Goal: Find specific page/section: Find specific page/section

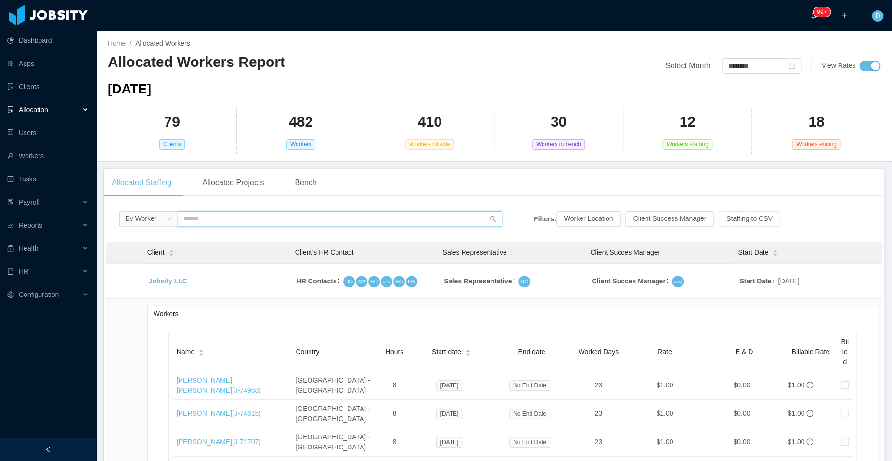
click at [205, 217] on input "text" at bounding box center [340, 218] width 324 height 15
click at [47, 156] on link "Workers" at bounding box center [47, 155] width 81 height 19
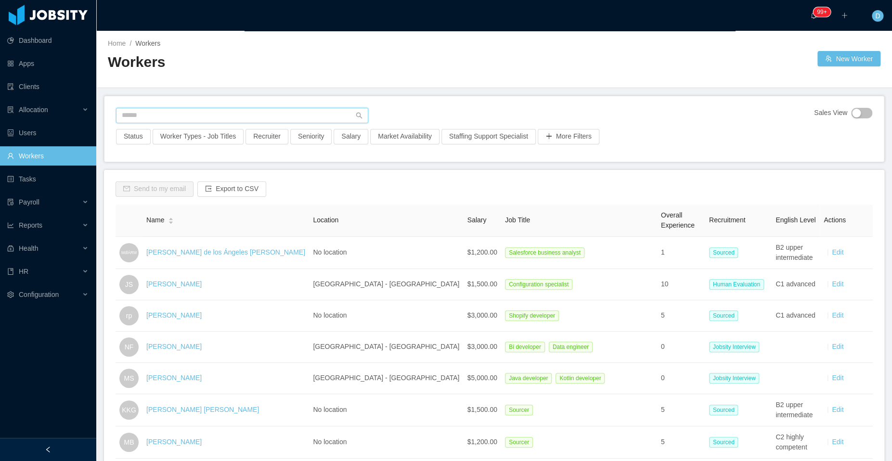
click at [220, 115] on input "text" at bounding box center [242, 115] width 252 height 15
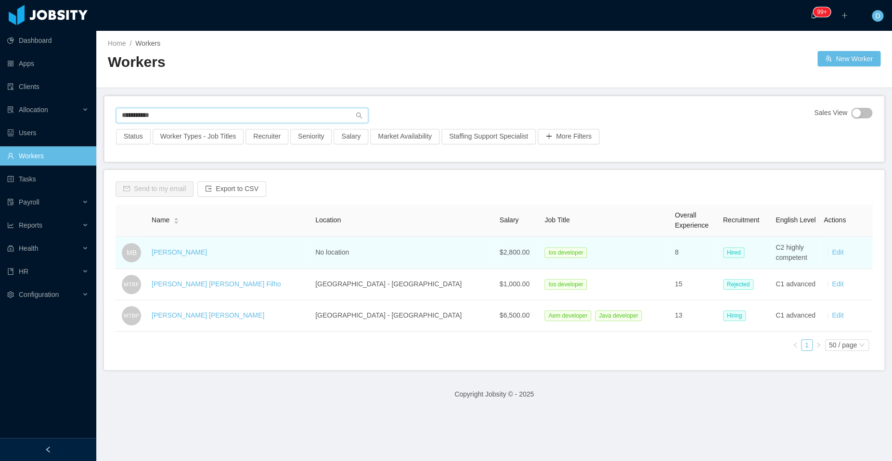
type input "**********"
click at [179, 246] on td "[PERSON_NAME]" at bounding box center [230, 253] width 164 height 32
click at [182, 252] on link "[PERSON_NAME]" at bounding box center [179, 252] width 55 height 8
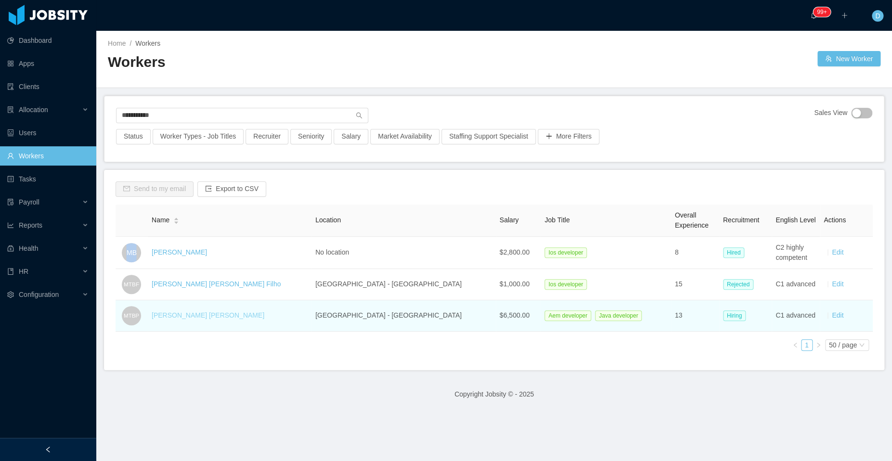
click at [183, 316] on link "Marco Tulio Braga Pinto" at bounding box center [208, 315] width 113 height 8
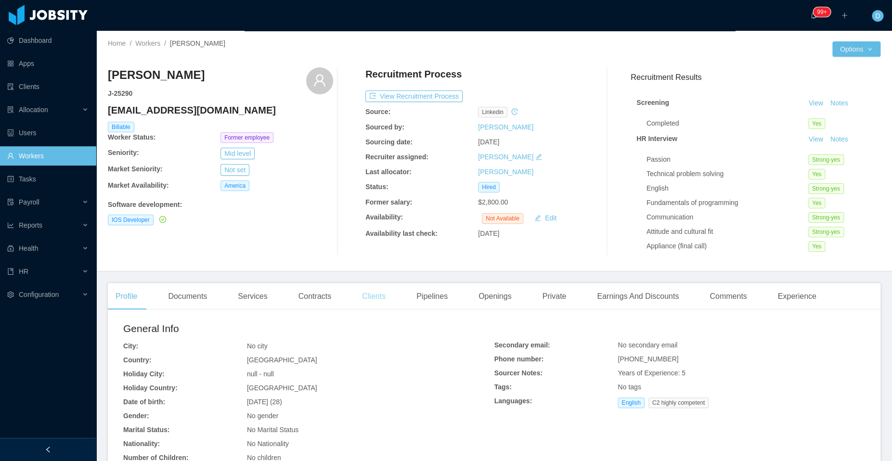
click at [383, 296] on div "Clients" at bounding box center [373, 296] width 39 height 27
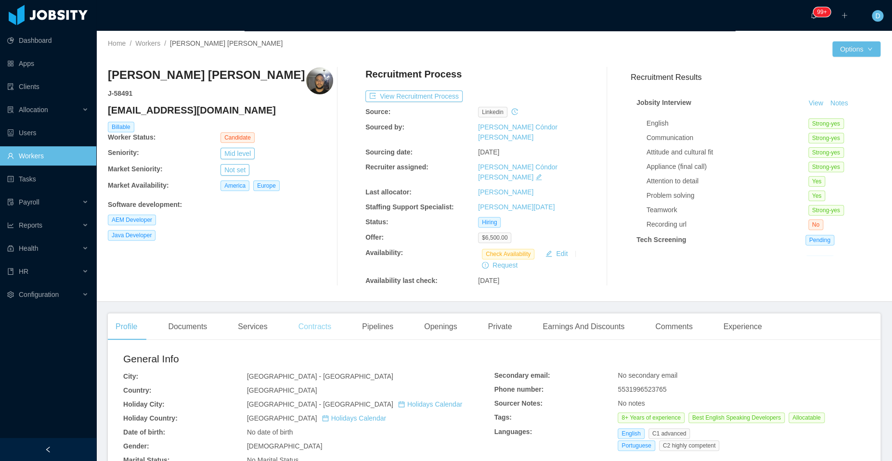
click at [313, 313] on div "Contracts" at bounding box center [315, 326] width 48 height 27
